Goal: Information Seeking & Learning: Learn about a topic

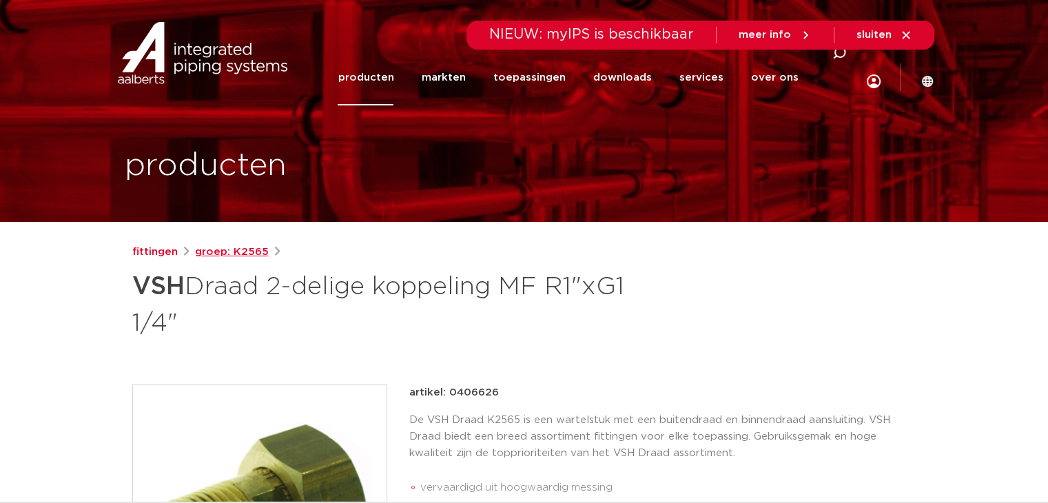
click at [207, 252] on link "groep: K2565" at bounding box center [232, 252] width 74 height 17
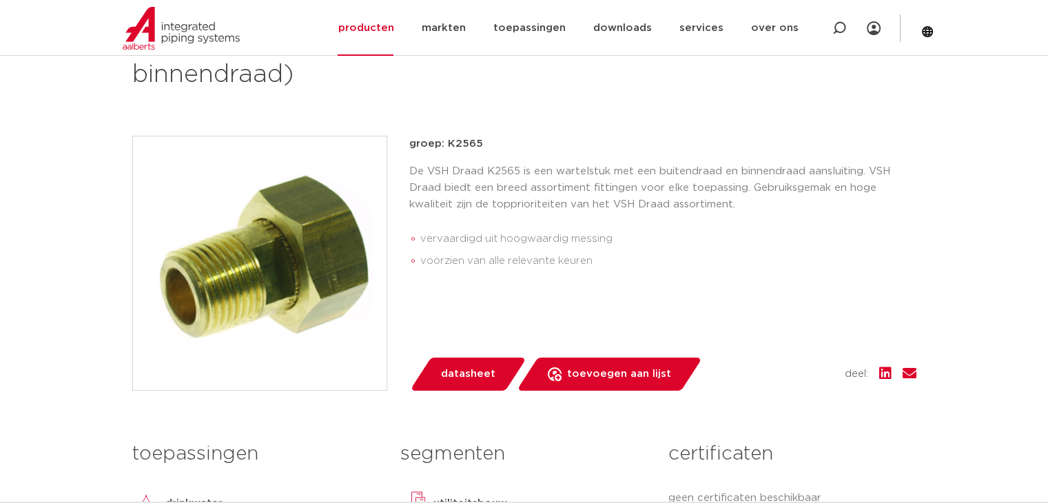
scroll to position [69, 0]
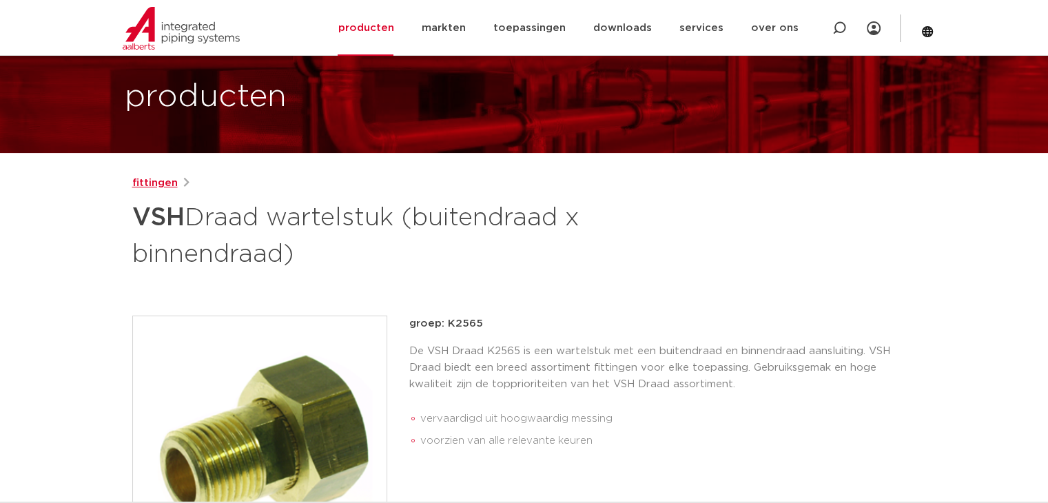
click at [160, 187] on link "fittingen" at bounding box center [154, 183] width 45 height 17
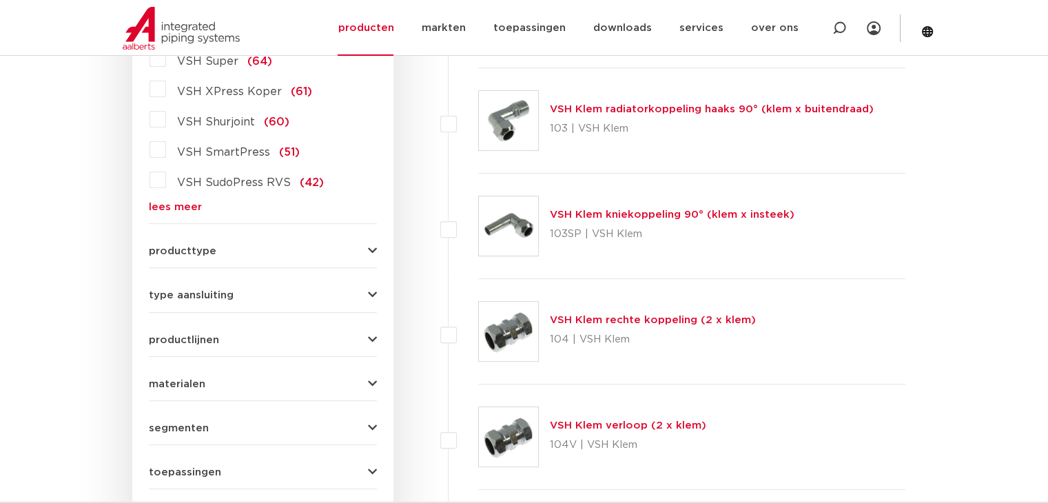
scroll to position [482, 0]
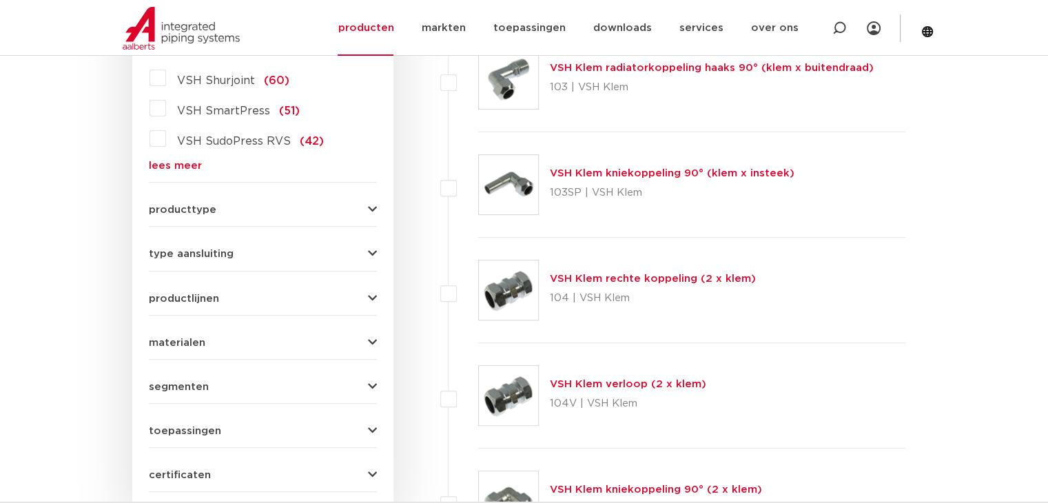
click at [167, 254] on span "type aansluiting" at bounding box center [191, 254] width 85 height 10
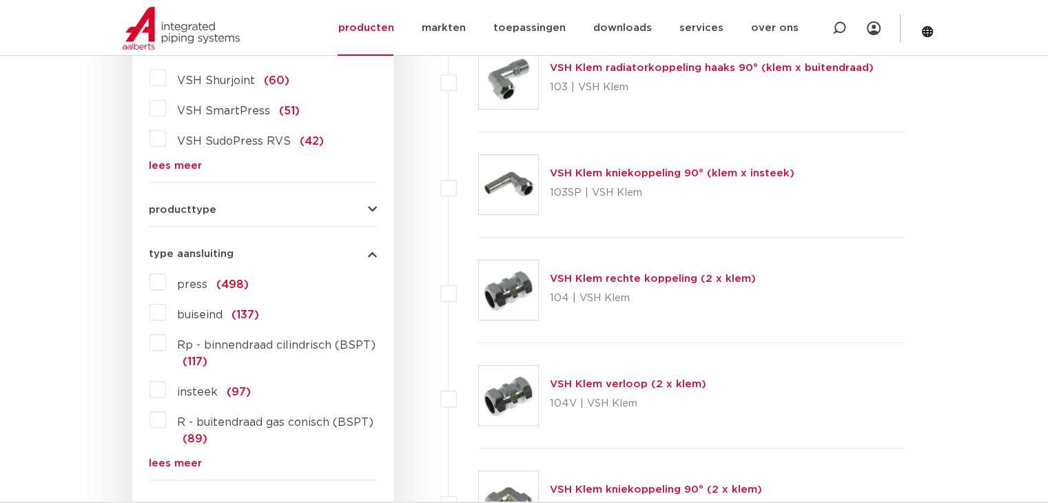
click at [166, 345] on label "Rp - binnendraad cilindrisch (BSPT) (117)" at bounding box center [271, 350] width 211 height 39
click at [0, 0] on input "Rp - binnendraad cilindrisch (BSPT) (117)" at bounding box center [0, 0] width 0 height 0
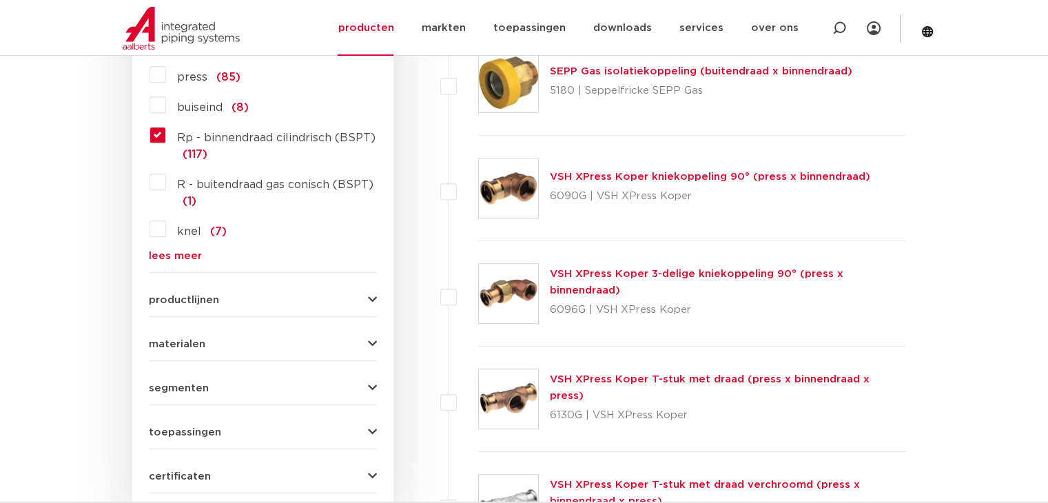
scroll to position [758, 0]
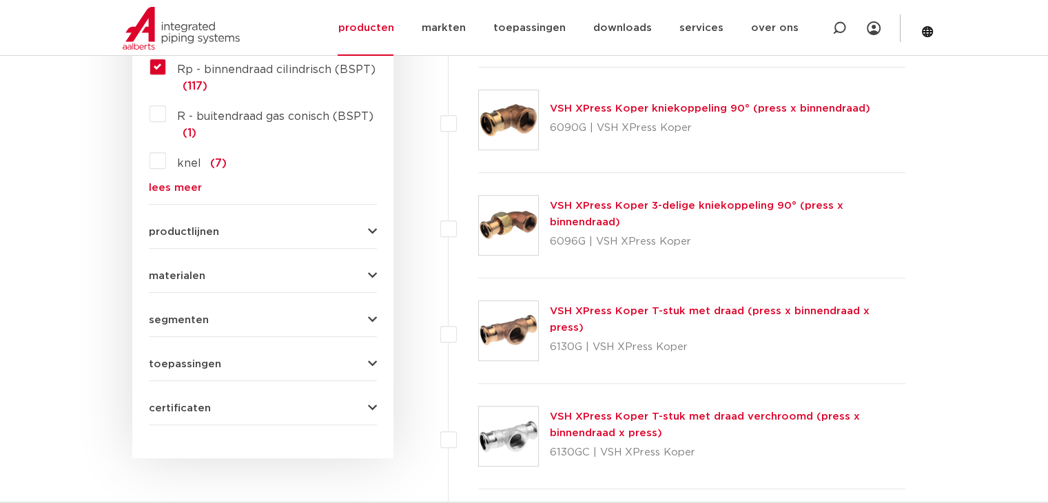
click at [375, 276] on icon "button" at bounding box center [372, 276] width 9 height 10
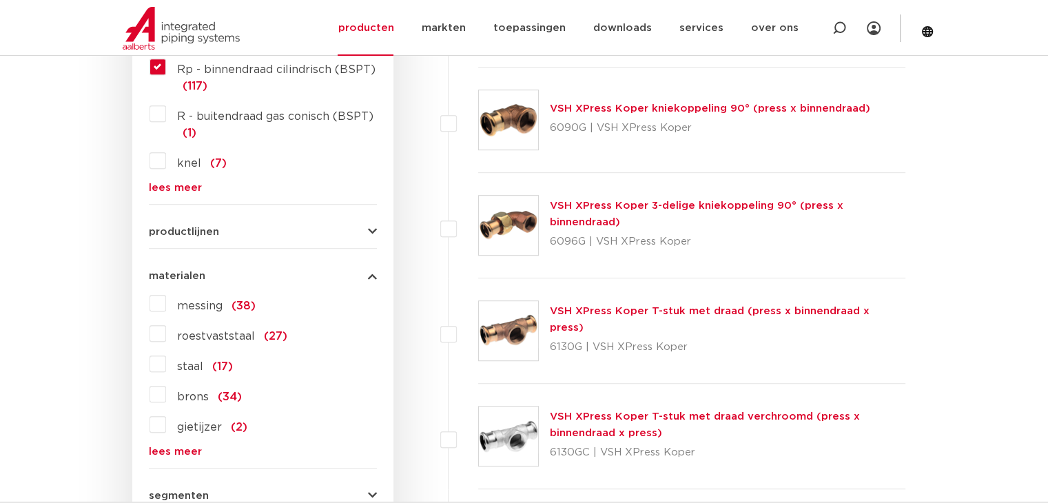
click at [166, 304] on label "messing (38)" at bounding box center [211, 303] width 90 height 22
click at [0, 0] on input "messing (38)" at bounding box center [0, 0] width 0 height 0
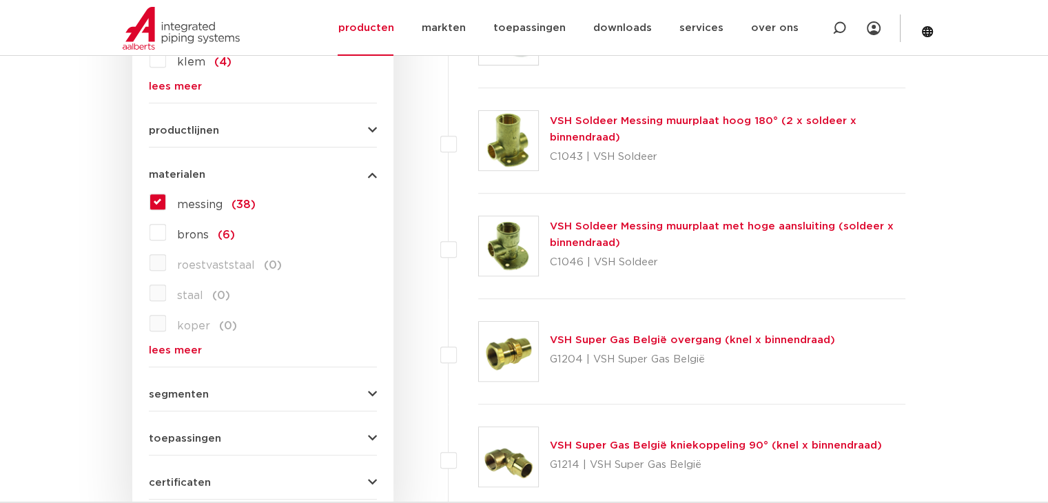
scroll to position [965, 0]
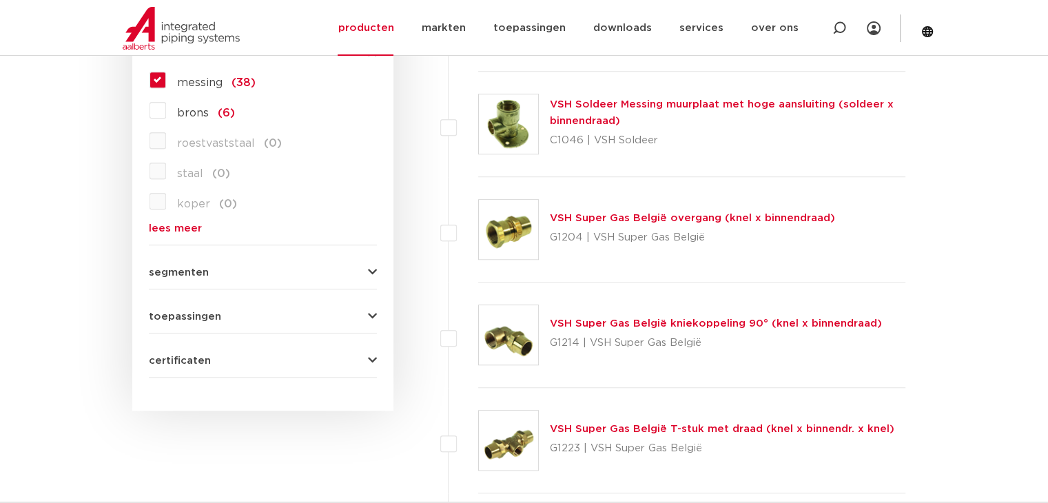
click at [331, 274] on button "segmenten" at bounding box center [263, 272] width 228 height 10
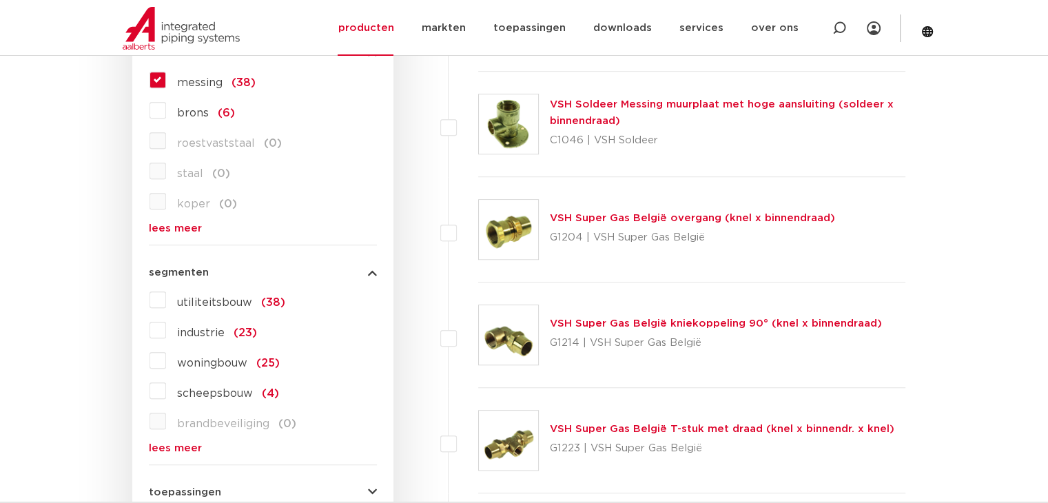
click at [290, 272] on button "segmenten" at bounding box center [263, 272] width 228 height 10
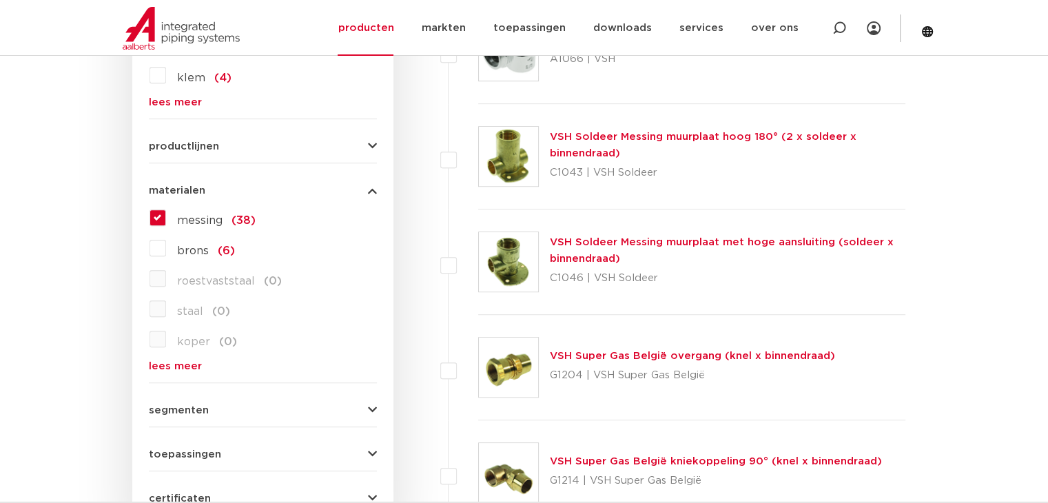
scroll to position [827, 0]
